Goal: Complete application form

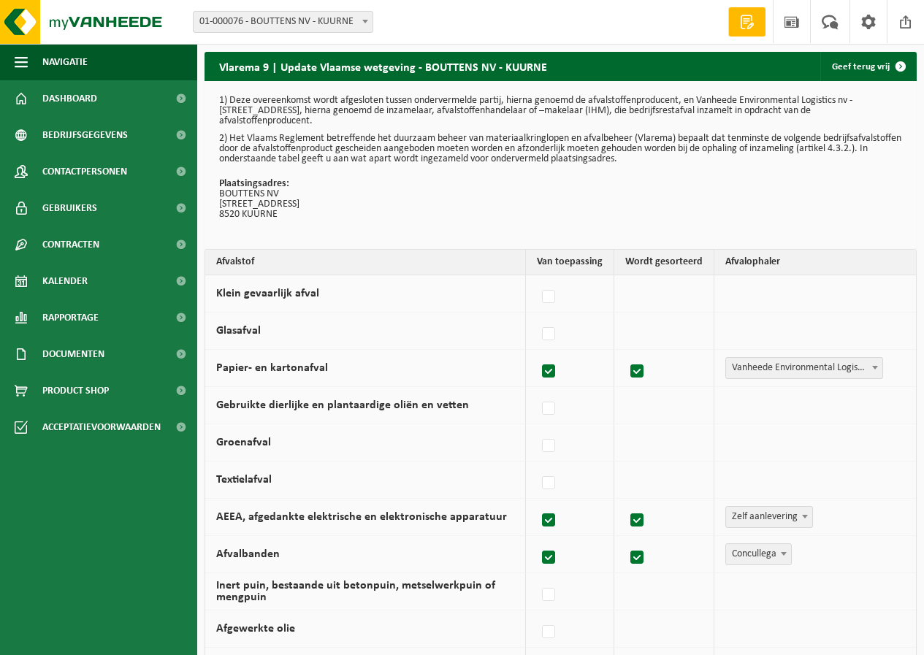
select select "Zelf aanlevering"
select select "Concullega"
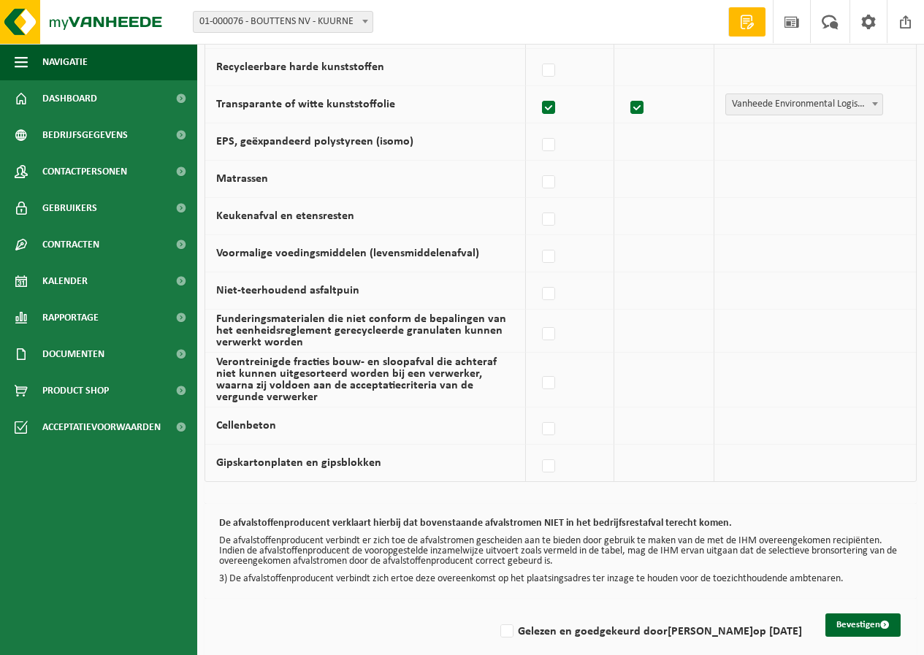
scroll to position [914, 0]
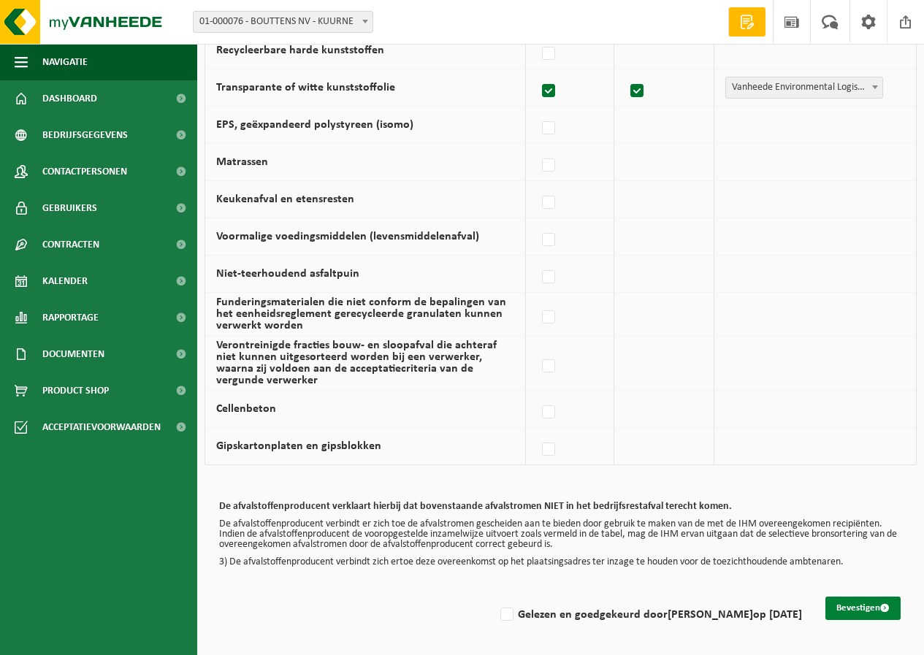
click at [876, 613] on button "Bevestigen" at bounding box center [863, 608] width 75 height 23
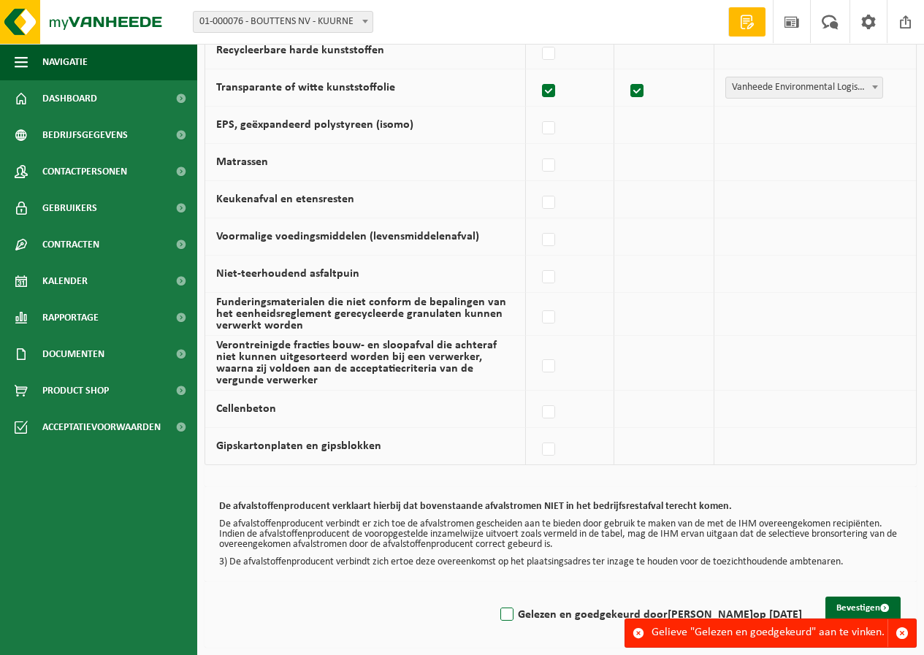
click at [498, 614] on label "Gelezen en goedgekeurd door Annique Levecque op 04/09/25" at bounding box center [650, 615] width 305 height 22
click at [495, 597] on input "Gelezen en goedgekeurd door Annique Levecque op 04/09/25" at bounding box center [495, 596] width 1 height 1
checkbox input "true"
click at [866, 604] on button "Bevestigen" at bounding box center [863, 608] width 75 height 23
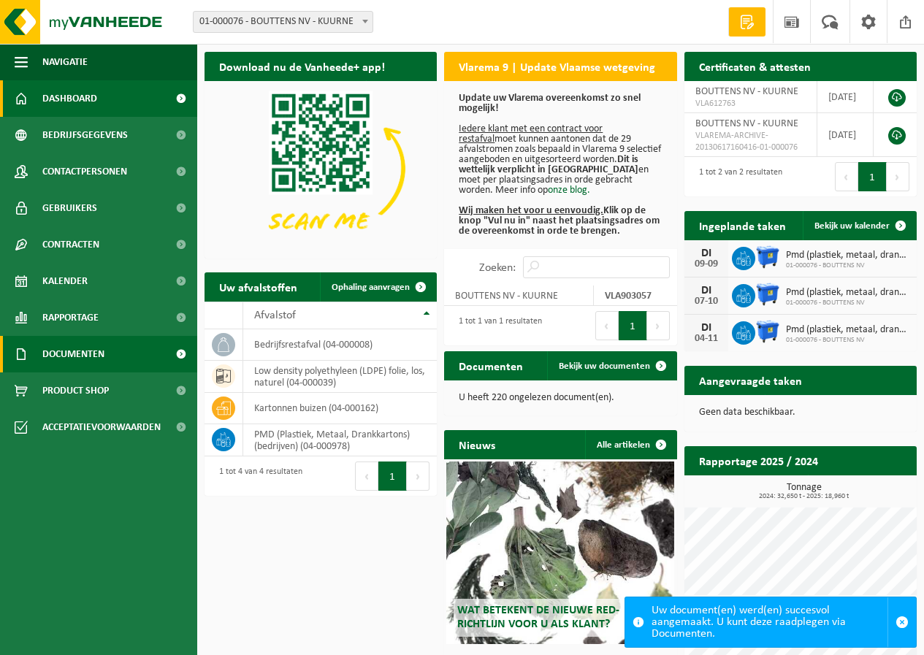
click at [71, 362] on span "Documenten" at bounding box center [73, 354] width 62 height 37
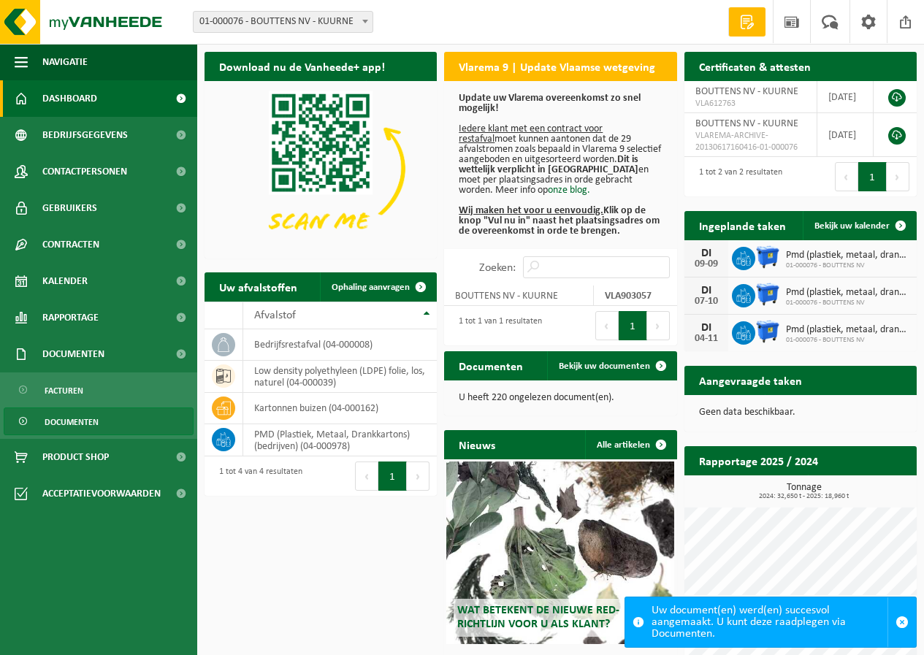
click at [73, 422] on span "Documenten" at bounding box center [72, 422] width 54 height 28
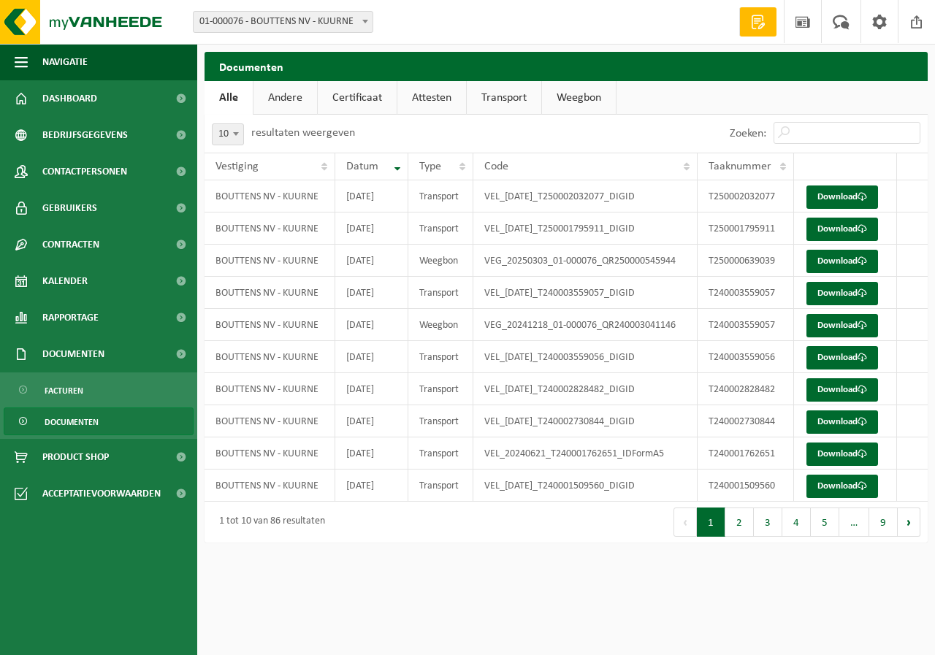
click at [373, 102] on link "Certificaat" at bounding box center [357, 98] width 79 height 34
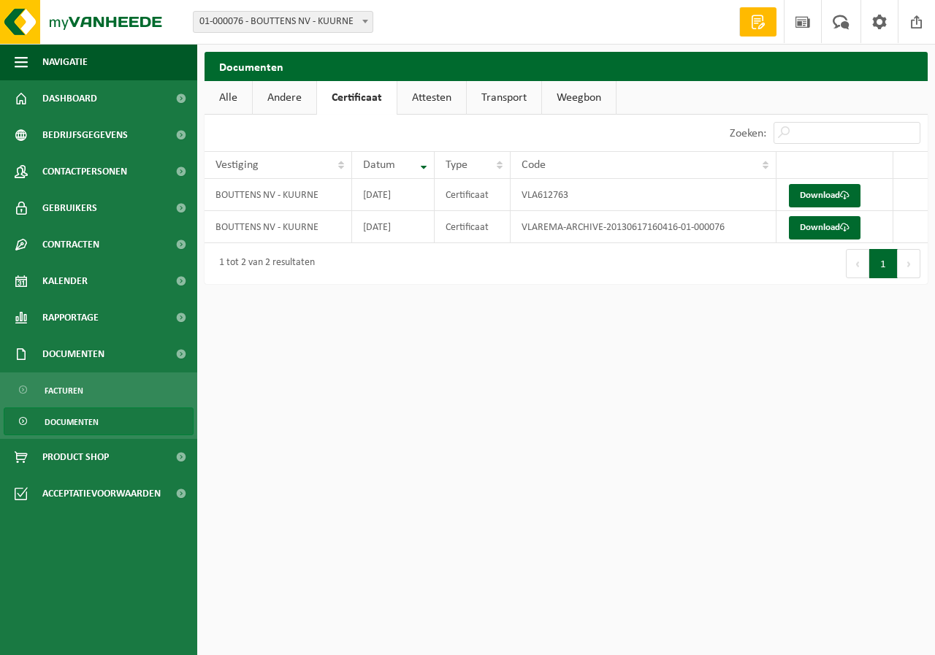
click at [299, 104] on link "Andere" at bounding box center [285, 98] width 64 height 34
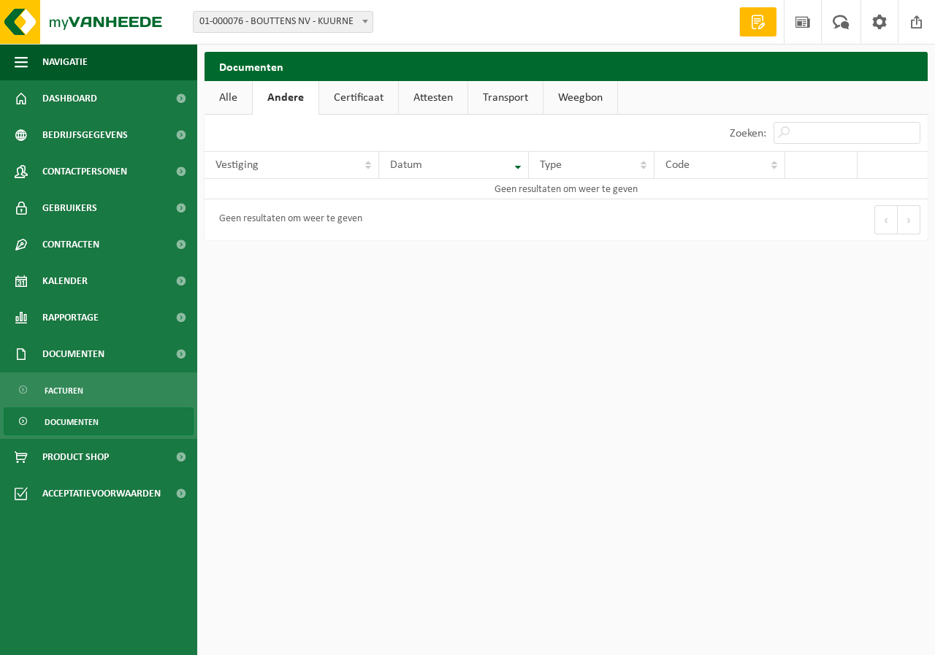
click at [346, 100] on link "Certificaat" at bounding box center [358, 98] width 79 height 34
